Goal: Task Accomplishment & Management: Use online tool/utility

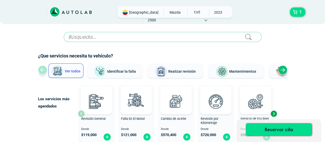
click at [172, 38] on input "text" at bounding box center [163, 37] width 198 height 10
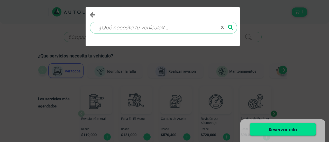
click at [233, 29] on icon at bounding box center [230, 26] width 5 height 5
click at [182, 29] on input at bounding box center [156, 27] width 124 height 11
click at [126, 29] on input at bounding box center [156, 27] width 124 height 11
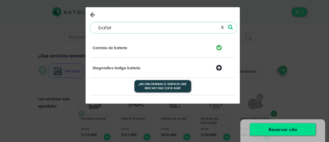
type input "bater"
click at [113, 48] on p "Cambio de bateria" at bounding box center [110, 47] width 35 height 5
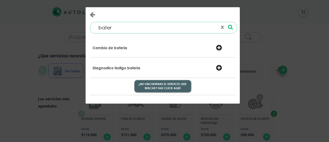
click at [176, 88] on button "¿No encuentras el servicio que buscas? Haz click aquí" at bounding box center [162, 86] width 57 height 12
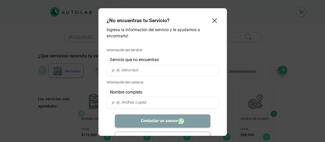
click at [141, 70] on input "text" at bounding box center [163, 70] width 112 height 12
click at [136, 49] on p "Información del Servicio" at bounding box center [163, 50] width 112 height 5
click at [134, 73] on input "text" at bounding box center [163, 70] width 112 height 12
type input "bateria"
click at [133, 91] on p "Nombre completo" at bounding box center [163, 92] width 112 height 6
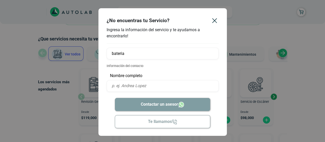
scroll to position [51, 0]
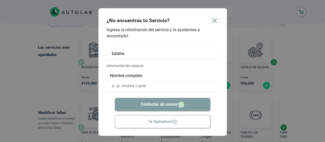
click at [216, 24] on icon "Close" at bounding box center [215, 20] width 8 height 8
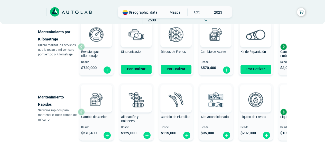
scroll to position [283, 0]
